Goal: Find specific page/section: Find specific page/section

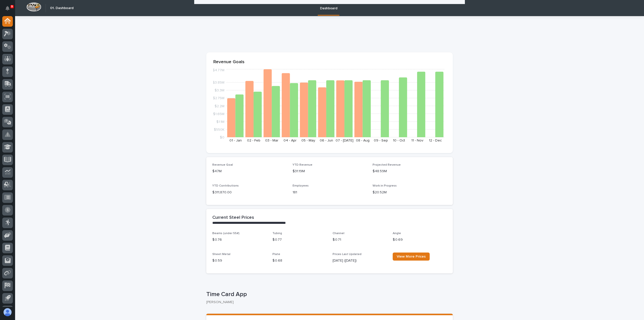
scroll to position [630, 0]
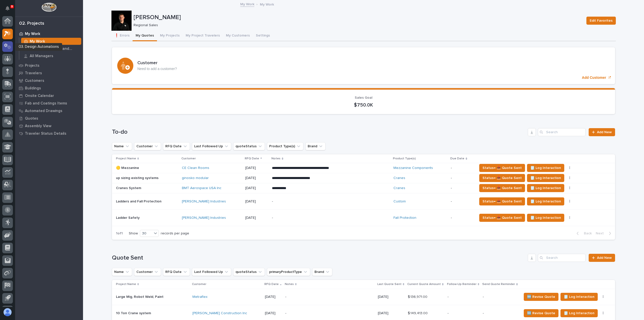
click at [10, 47] on icon at bounding box center [9, 48] width 4 height 4
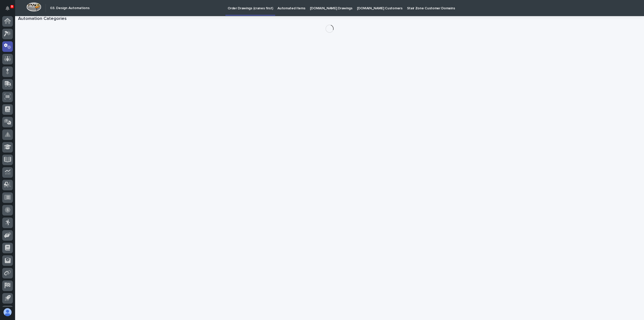
scroll to position [11, 0]
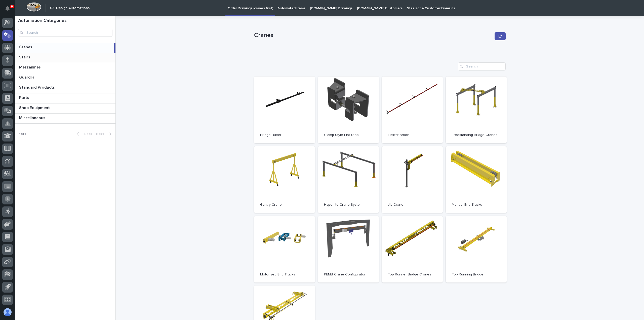
click at [64, 58] on p at bounding box center [66, 57] width 94 height 5
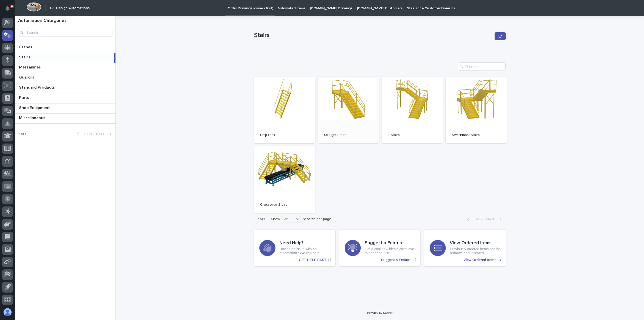
click at [351, 114] on link "Open" at bounding box center [348, 110] width 61 height 67
